Goal: Obtain resource: Download file/media

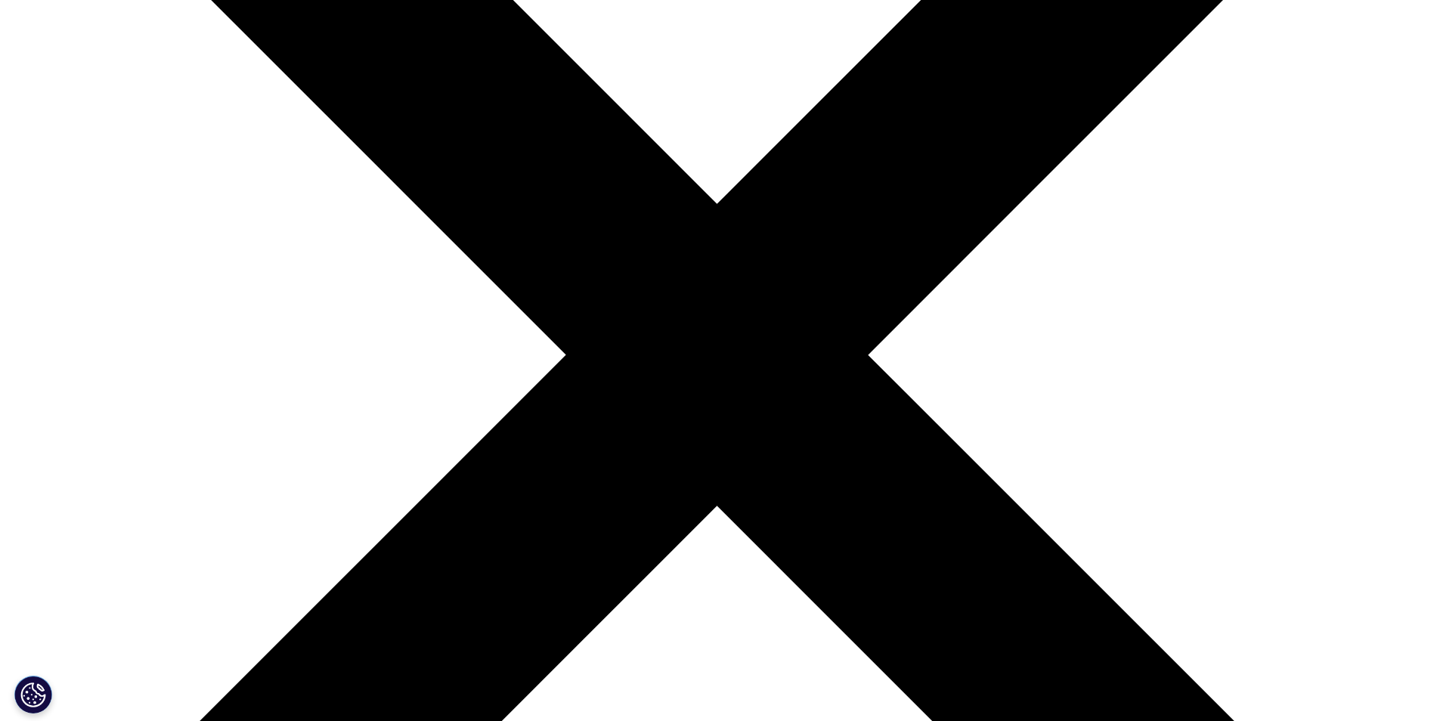
scroll to position [515, 892]
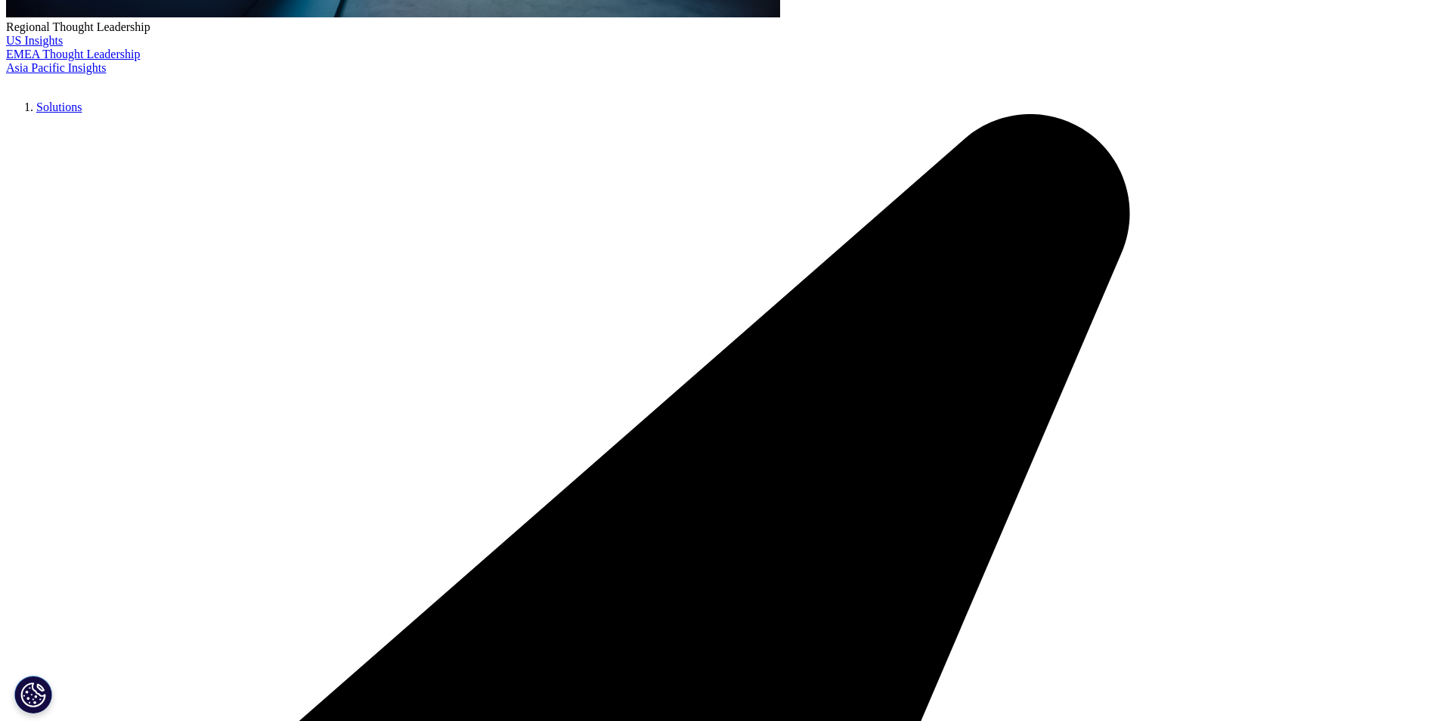
scroll to position [852, 892]
type input "Chadi"
type input "Ferzli"
type input "chadi.ferzli@med-science.com"
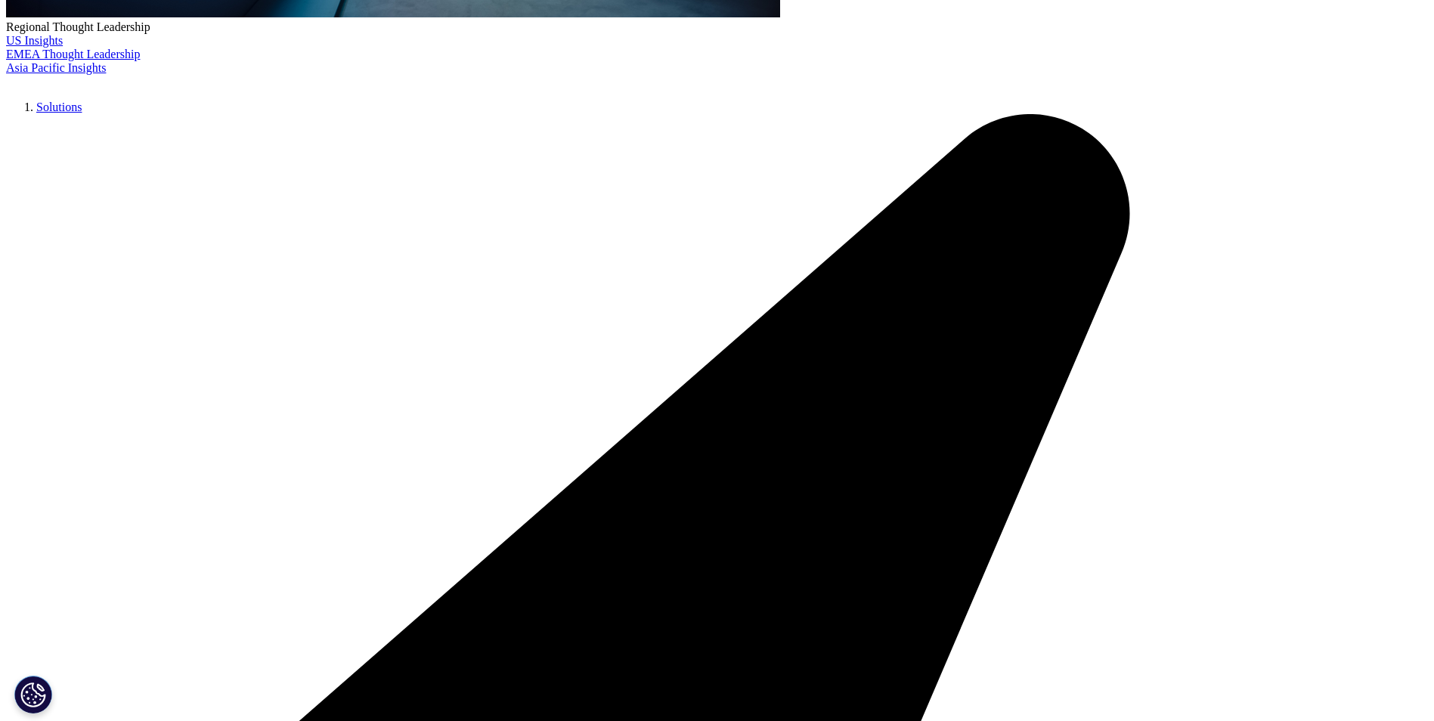
type input "Medscience Healthcare"
select select "United Arab Emirates"
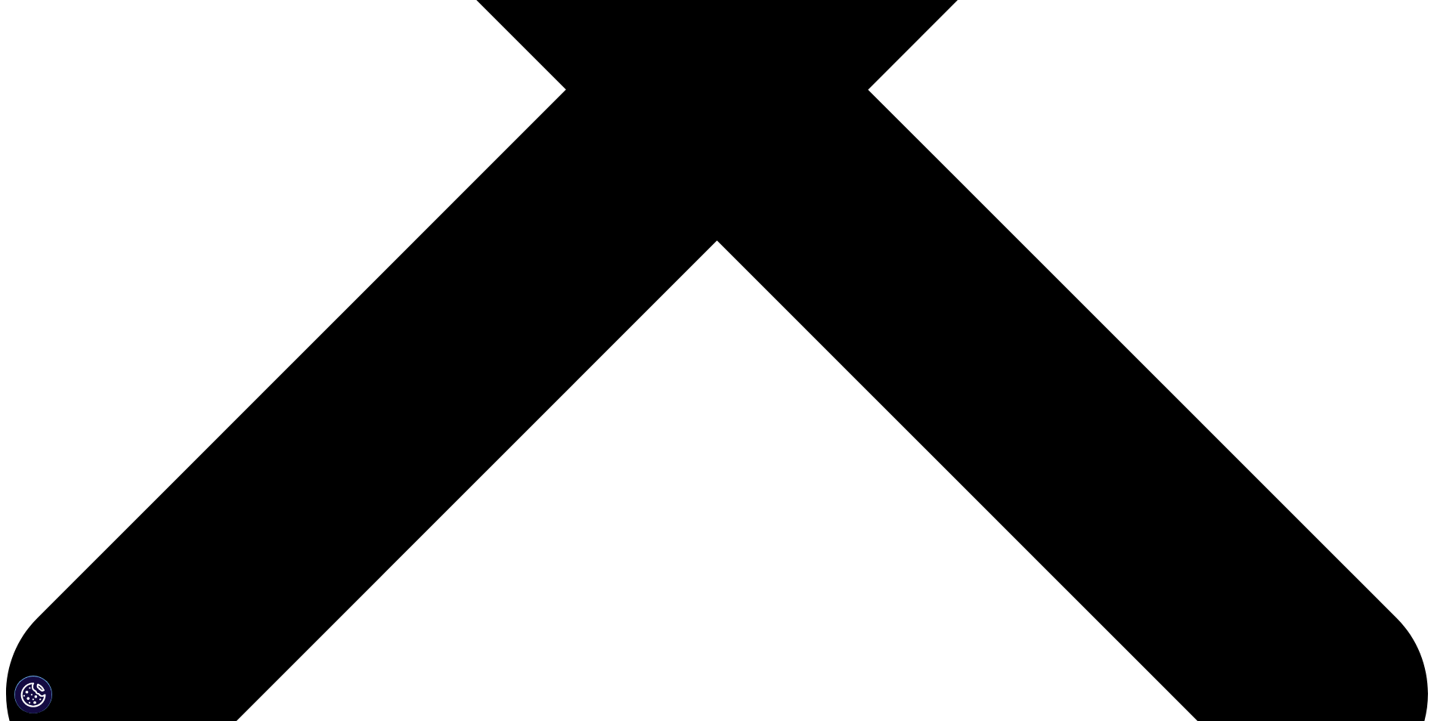
scroll to position [680, 0]
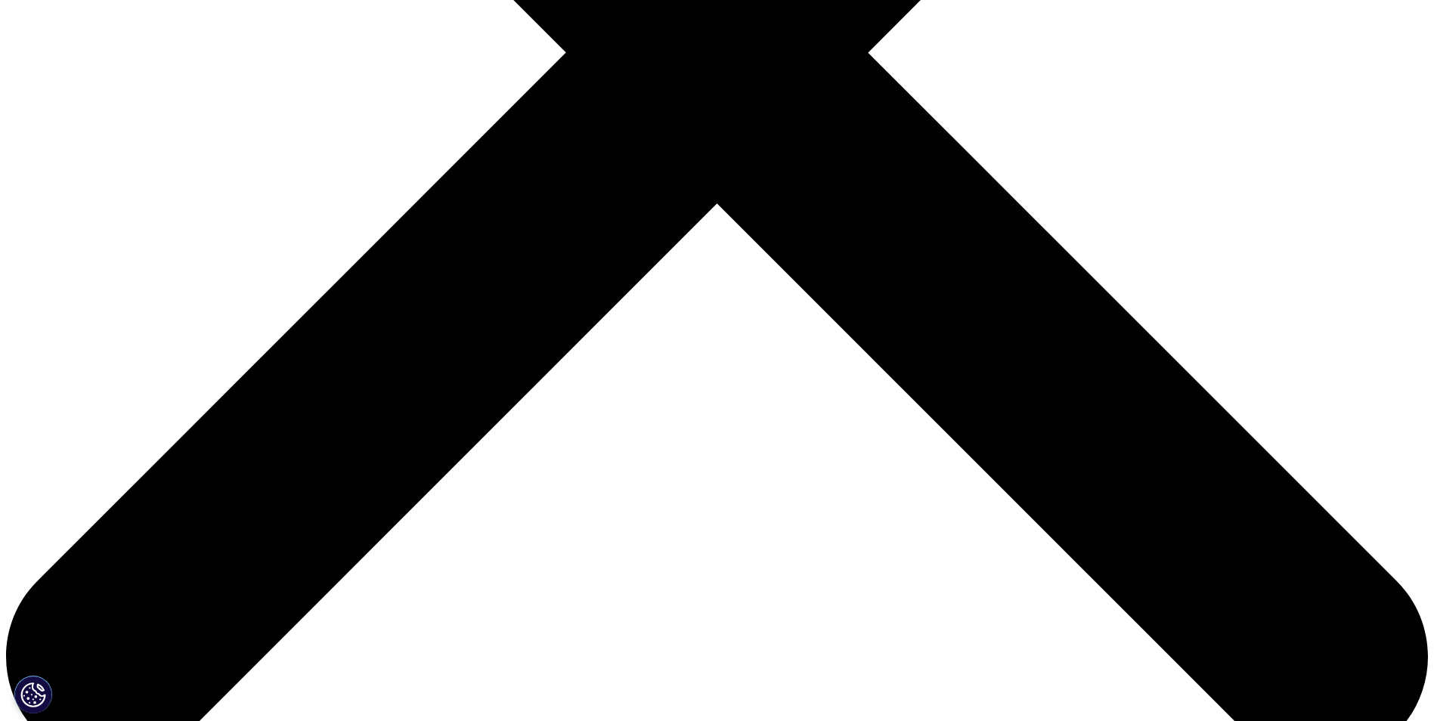
type input "Business Transformation Manager"
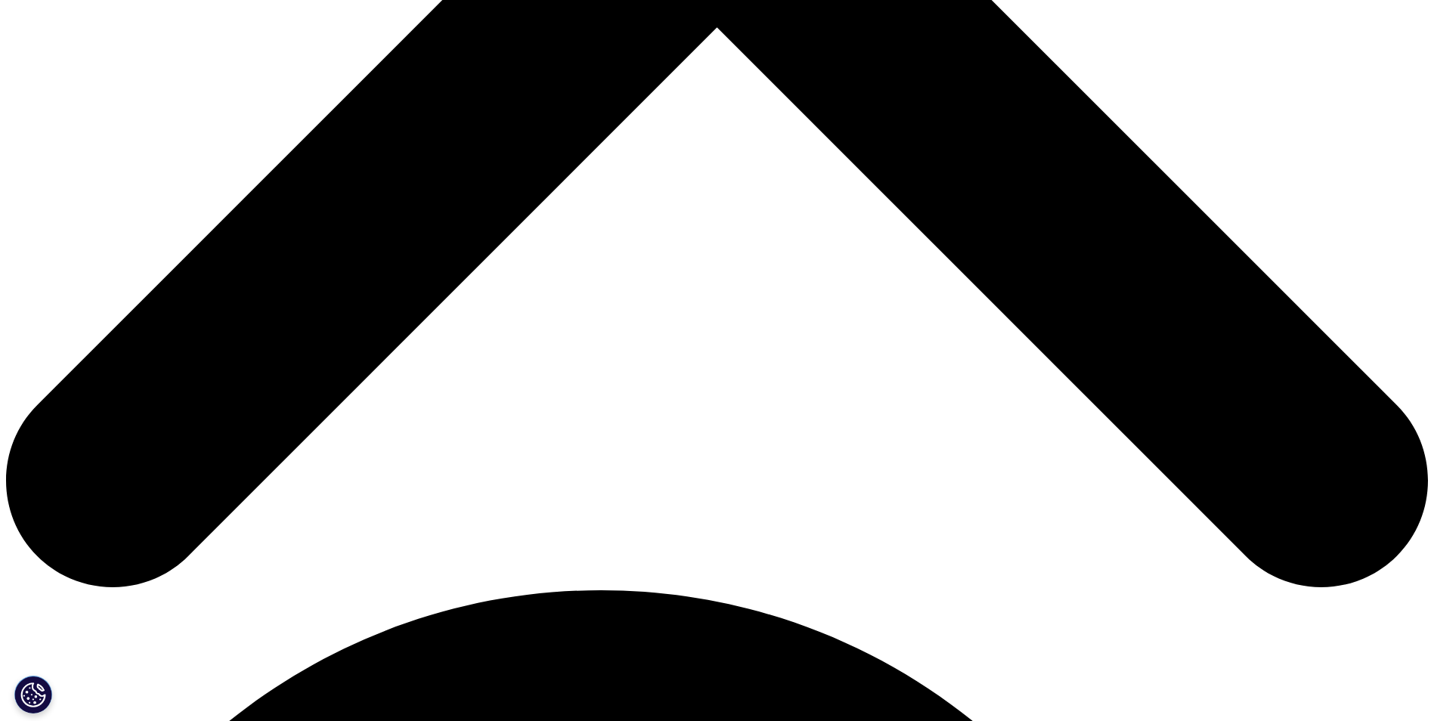
scroll to position [907, 0]
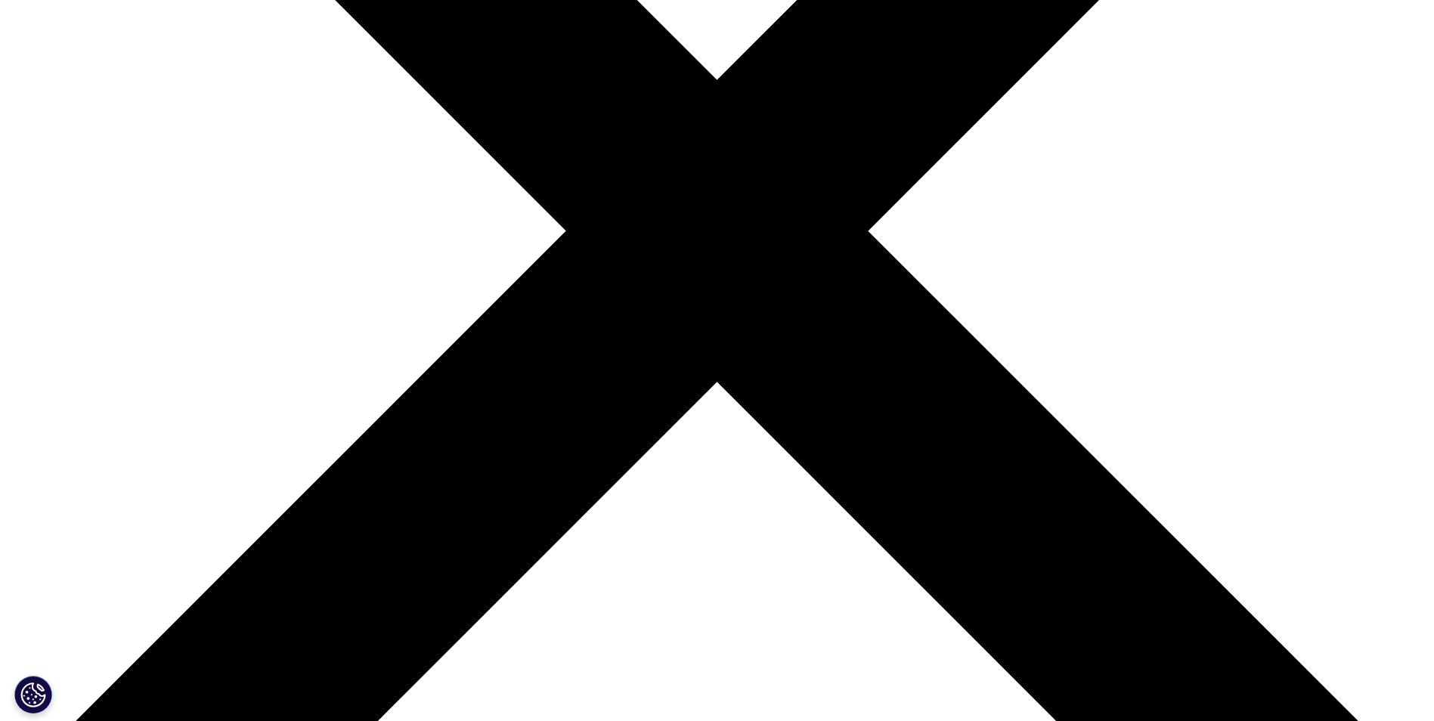
scroll to position [489, 0]
